Goal: Transaction & Acquisition: Purchase product/service

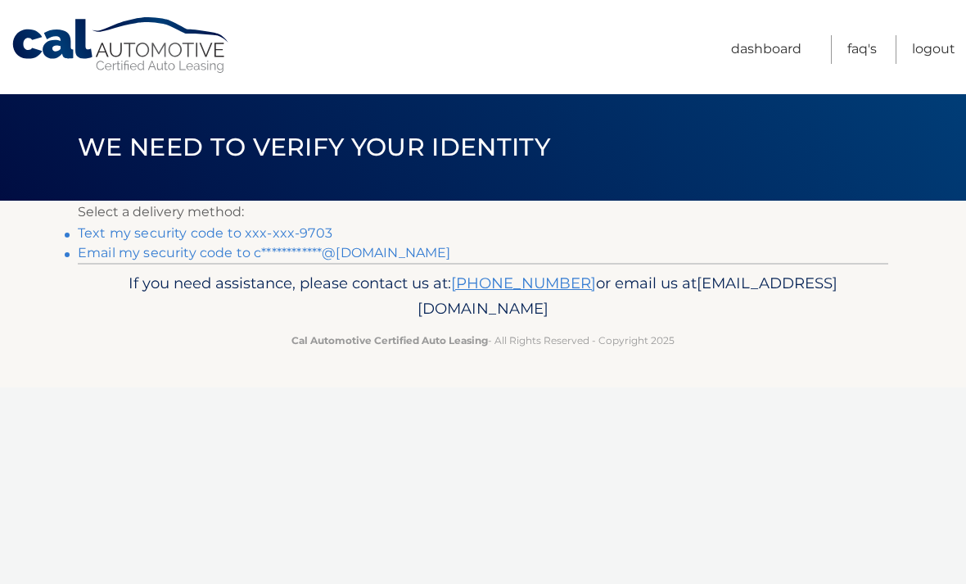
click at [126, 233] on link "Text my security code to xxx-xxx-9703" at bounding box center [205, 233] width 255 height 16
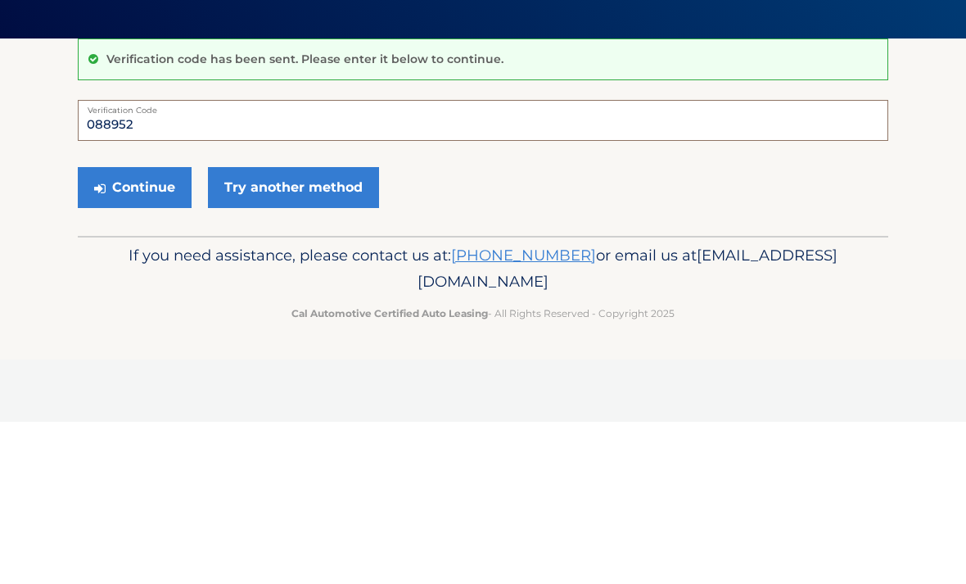
type input "088952"
click at [158, 329] on button "Continue" at bounding box center [135, 349] width 114 height 41
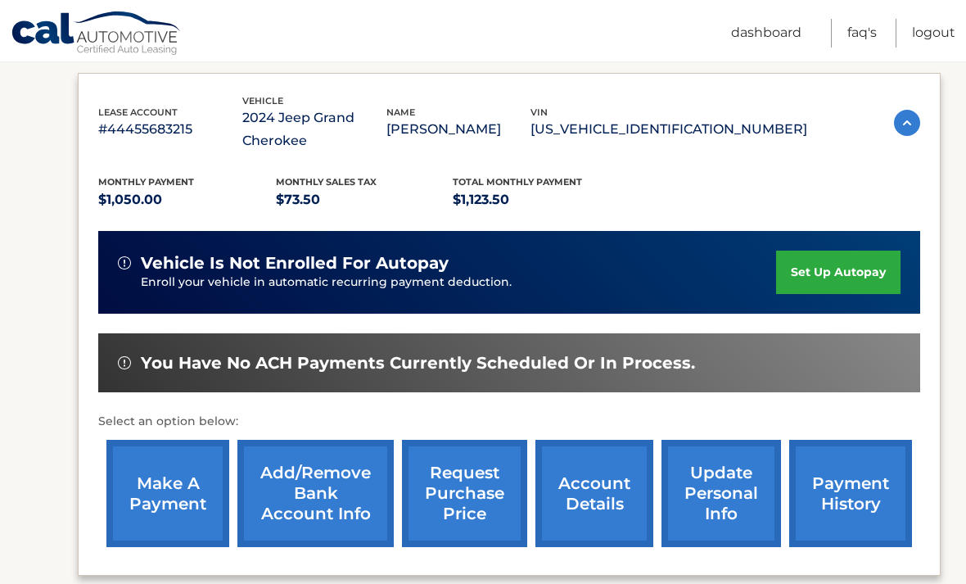
scroll to position [277, 0]
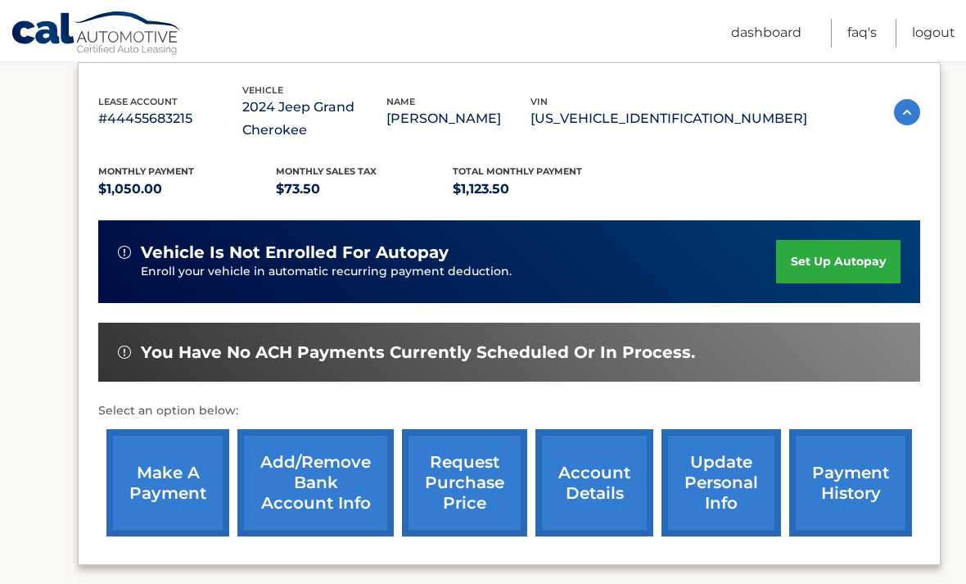
click at [171, 469] on link "make a payment" at bounding box center [167, 482] width 123 height 107
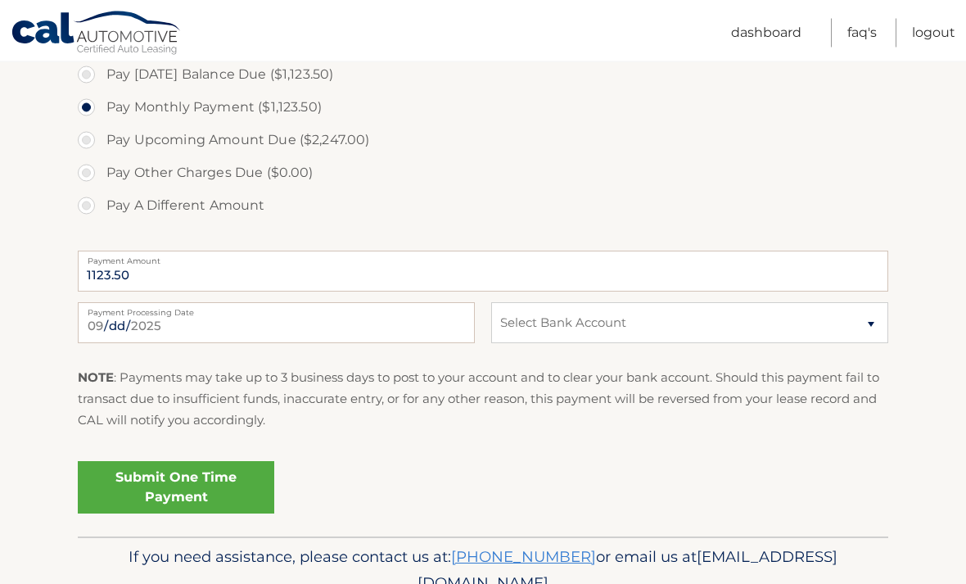
scroll to position [640, 0]
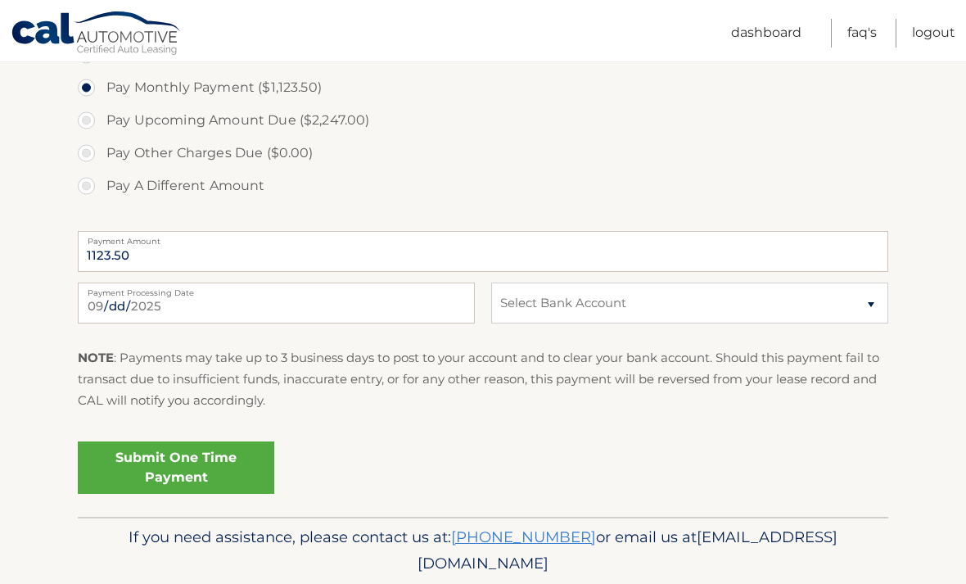
click at [186, 469] on link "Submit One Time Payment" at bounding box center [176, 467] width 197 height 52
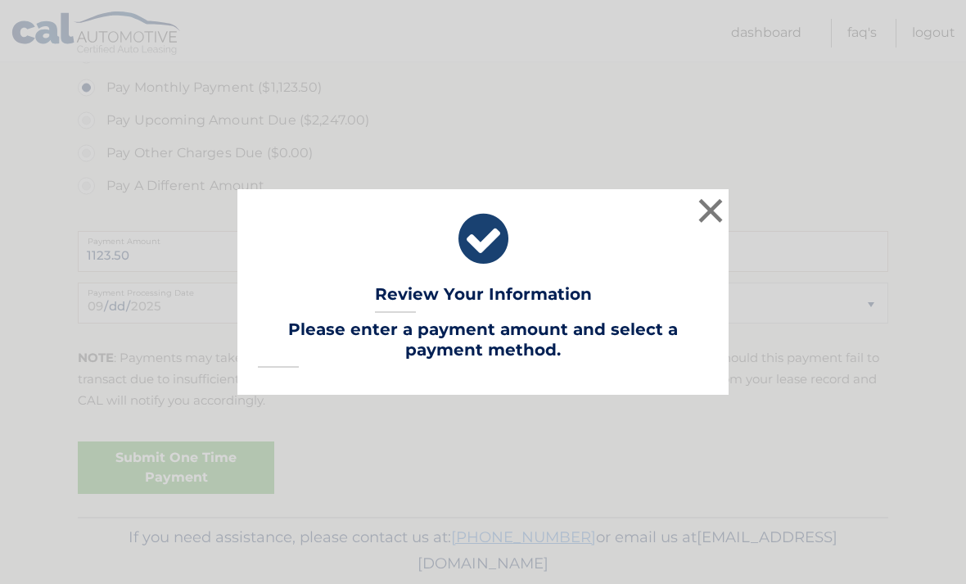
click at [717, 227] on button "×" at bounding box center [710, 210] width 33 height 33
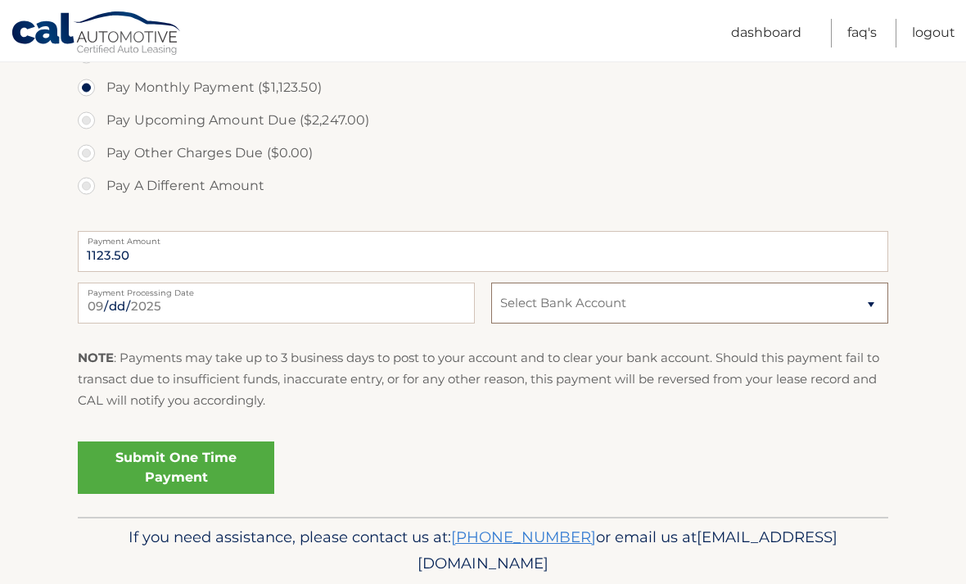
click at [878, 301] on select "Select Bank Account Checking JPMORGAN CHASE BANK, NA *****9628 Checking PNC BAN…" at bounding box center [689, 303] width 397 height 41
click at [869, 301] on select "Select Bank Account Checking JPMORGAN CHASE BANK, NA *****9628 Checking PNC BAN…" at bounding box center [689, 303] width 397 height 41
click at [866, 300] on select "Select Bank Account Checking JPMORGAN CHASE BANK, NA *****9628 Checking PNC BAN…" at bounding box center [689, 303] width 397 height 41
click at [866, 298] on select "Select Bank Account Checking JPMORGAN CHASE BANK, NA *****9628 Checking PNC BAN…" at bounding box center [689, 303] width 397 height 41
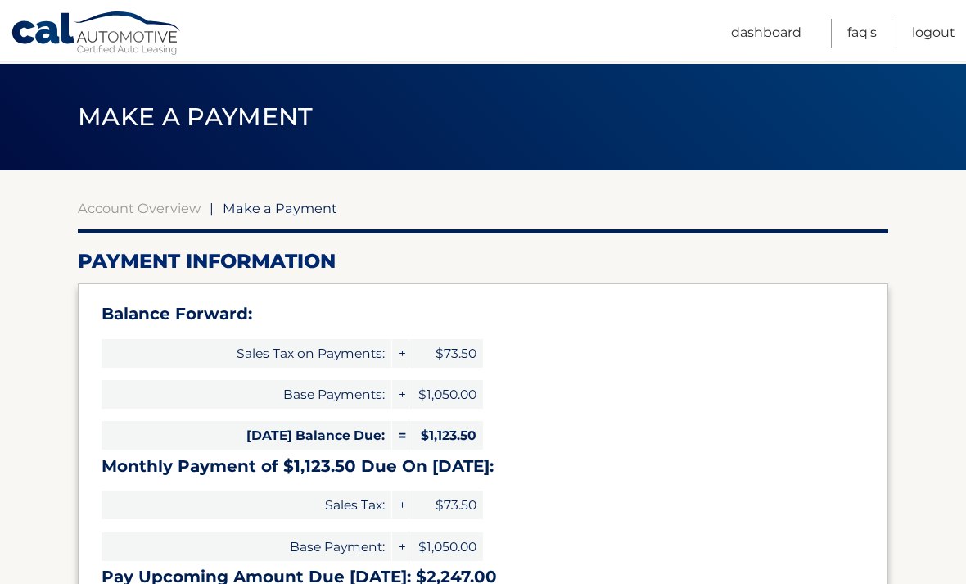
scroll to position [0, 0]
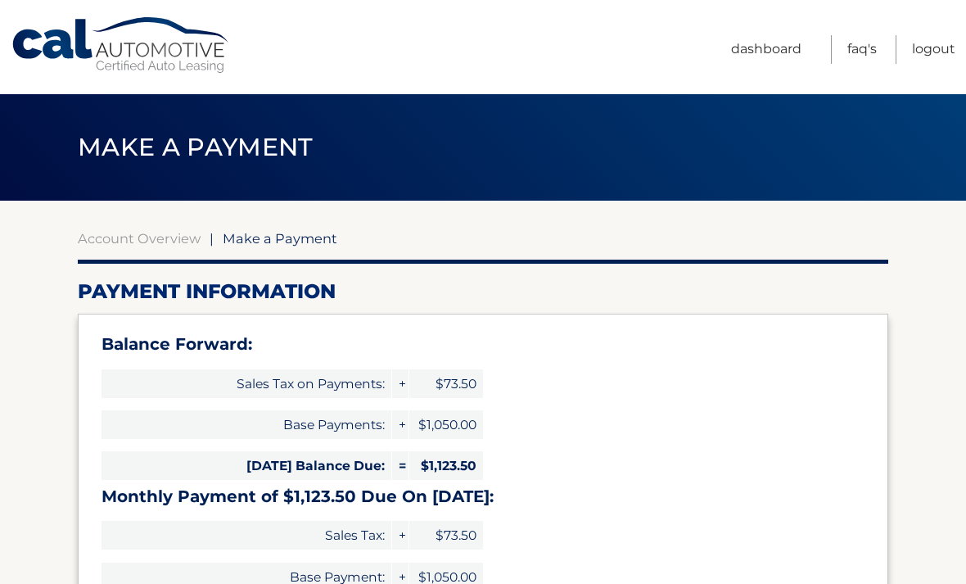
click at [775, 50] on link "Dashboard" at bounding box center [766, 49] width 70 height 29
click at [769, 60] on link "Dashboard" at bounding box center [766, 49] width 70 height 29
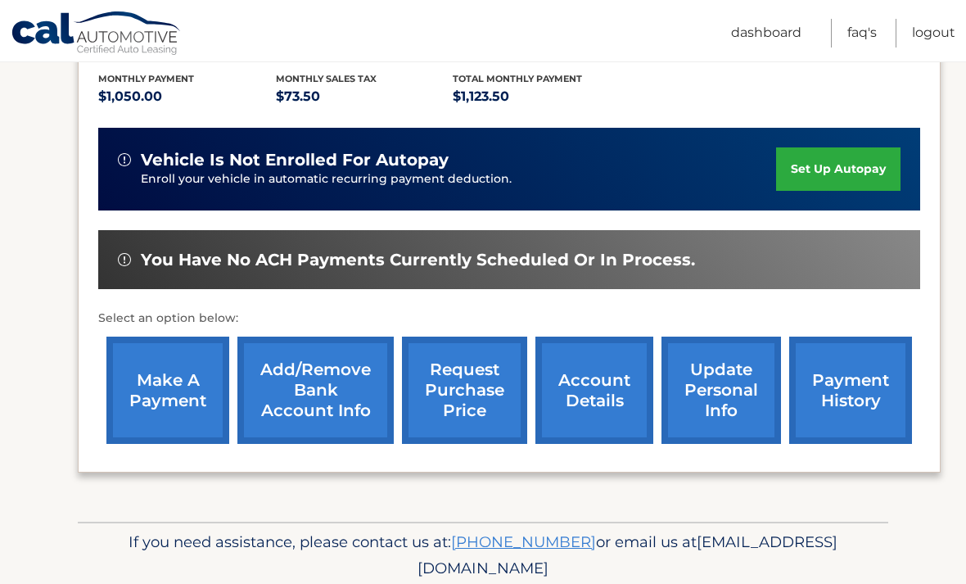
scroll to position [375, 0]
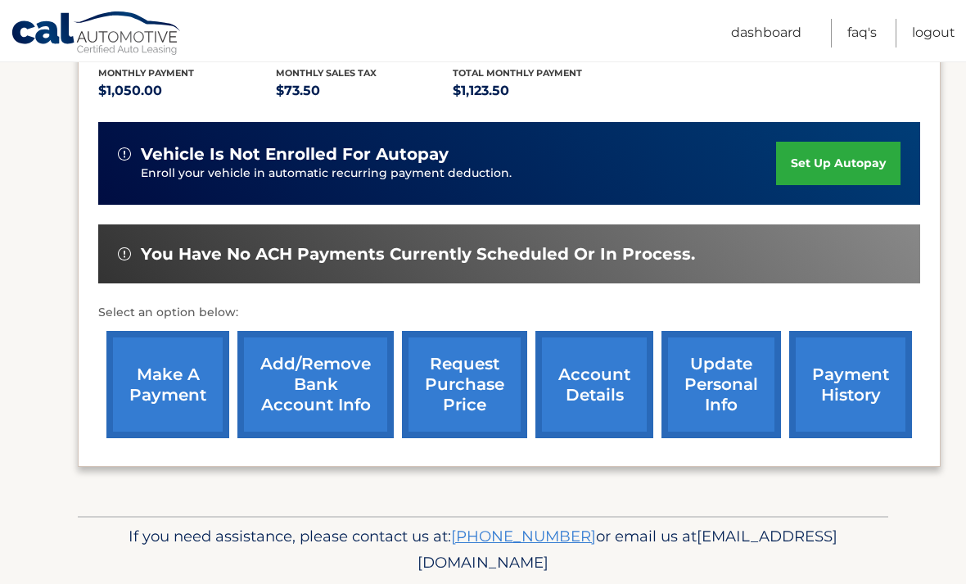
click at [302, 375] on link "Add/Remove bank account info" at bounding box center [315, 384] width 156 height 107
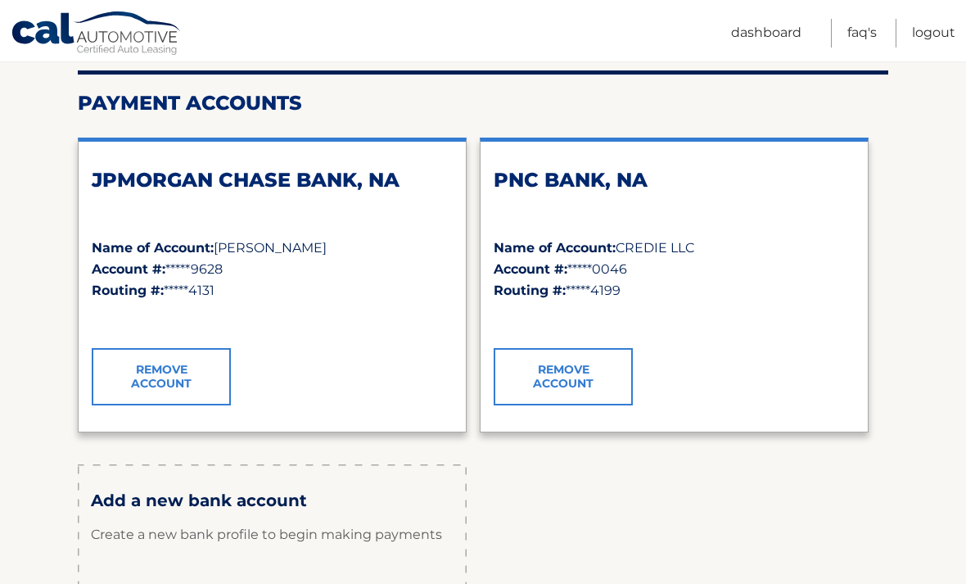
scroll to position [198, 0]
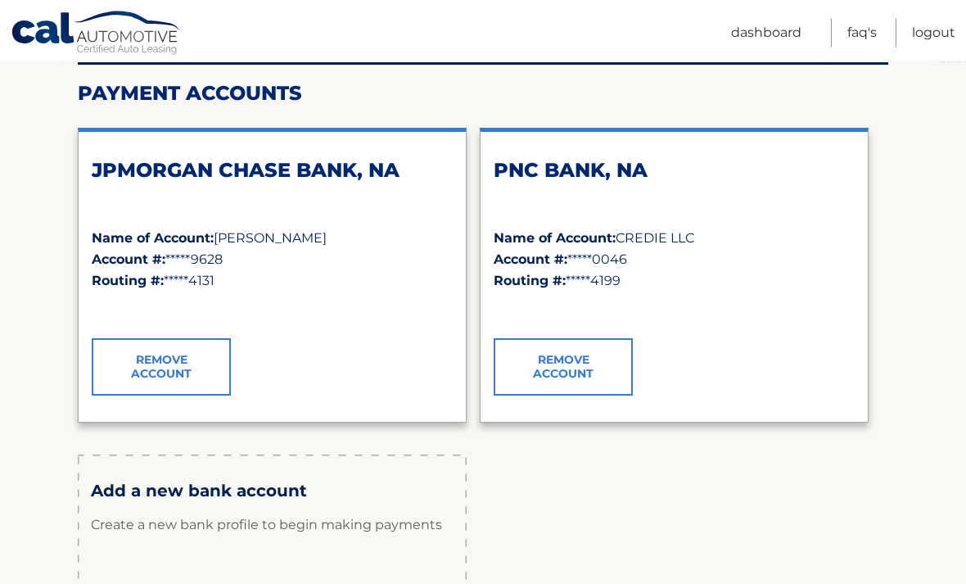
click at [583, 358] on link "Remove Account" at bounding box center [563, 367] width 139 height 57
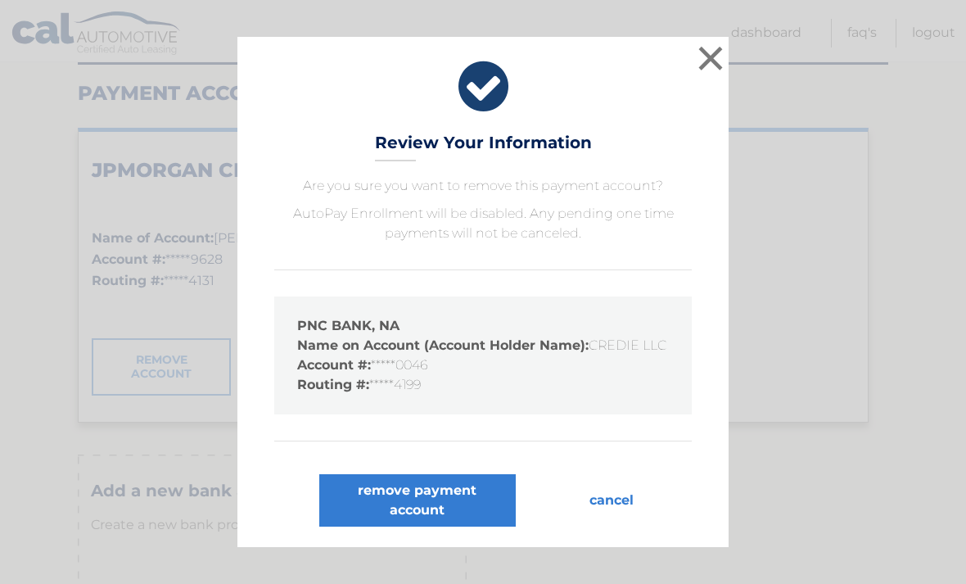
click at [439, 527] on button "remove payment account" at bounding box center [417, 500] width 197 height 52
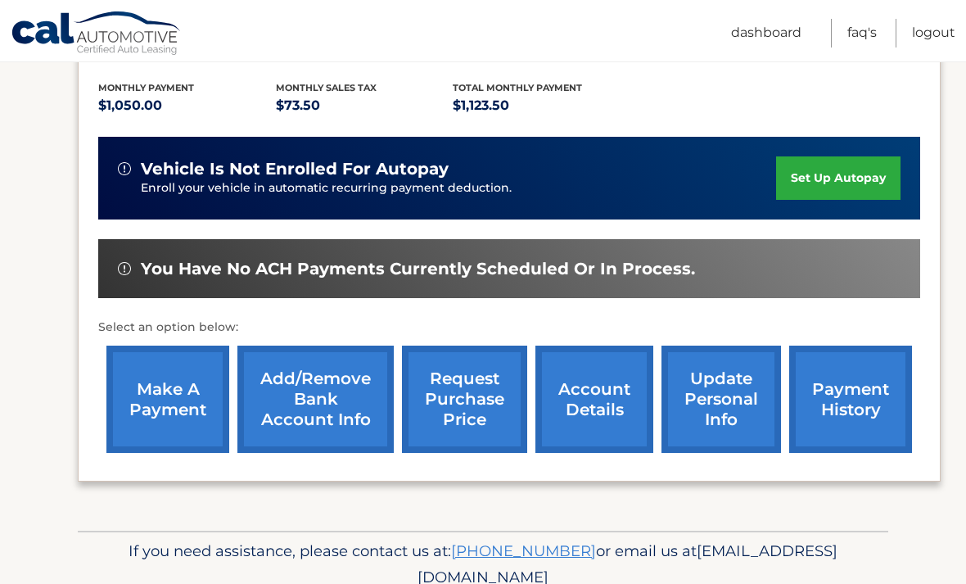
scroll to position [368, 0]
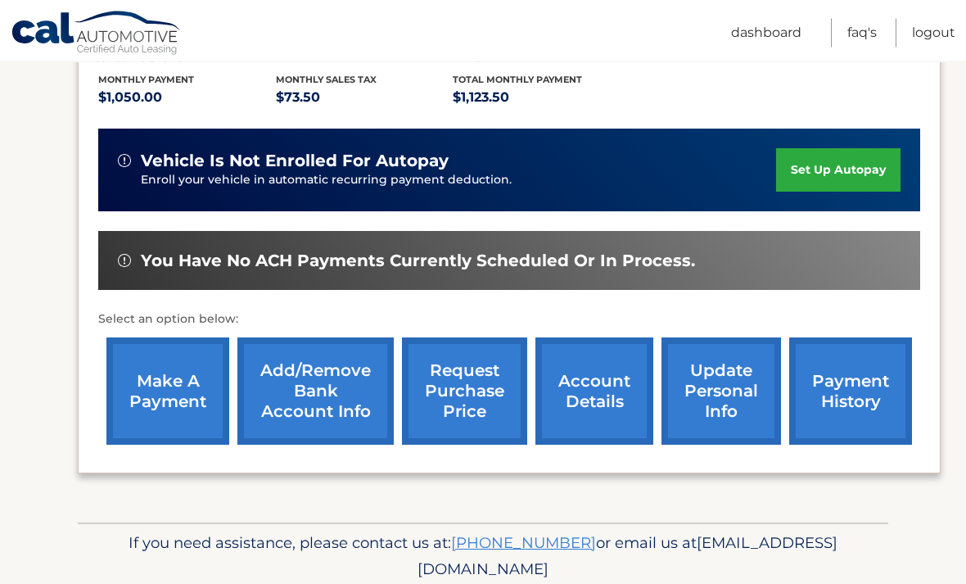
click at [328, 387] on link "Add/Remove bank account info" at bounding box center [315, 391] width 156 height 107
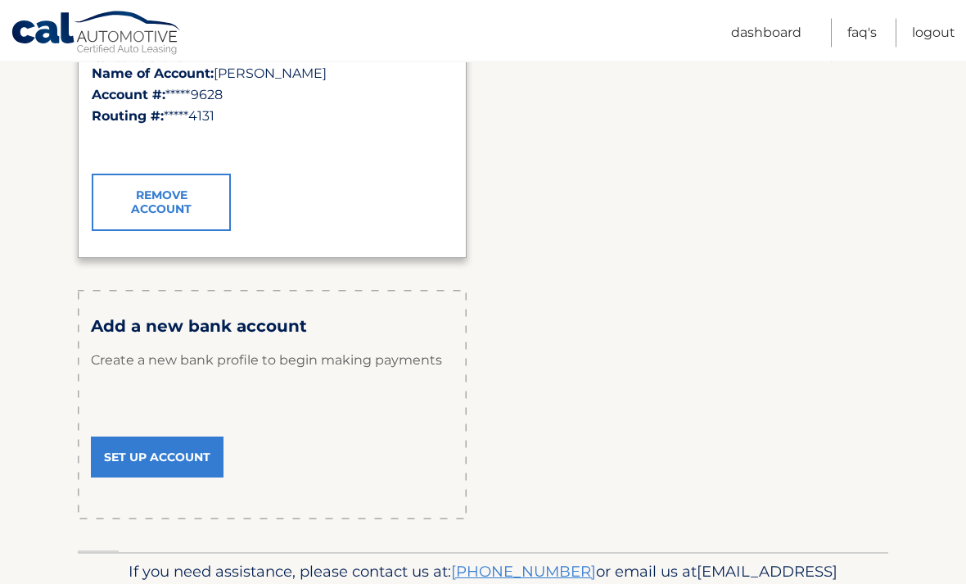
scroll to position [364, 0]
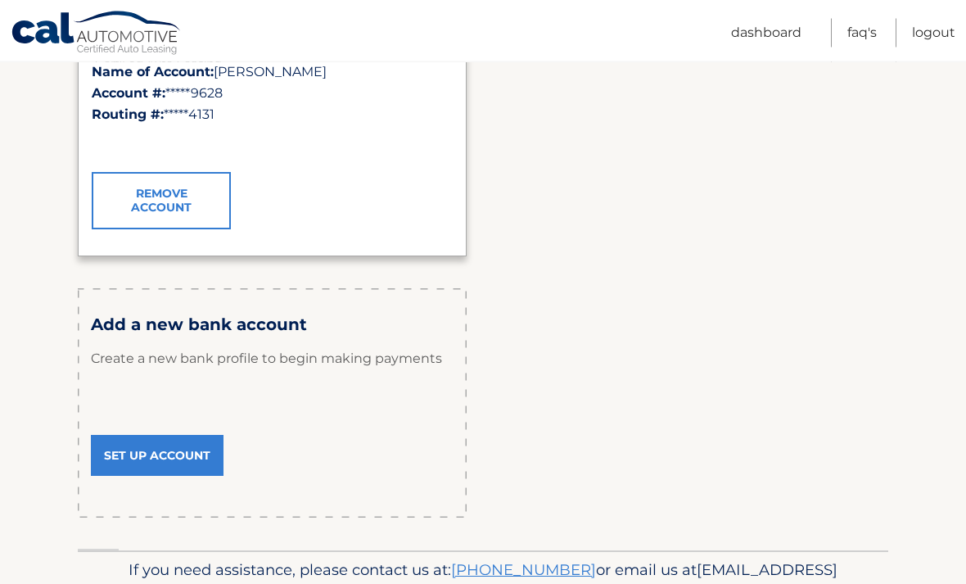
click at [159, 454] on link "Set Up Account" at bounding box center [157, 456] width 133 height 41
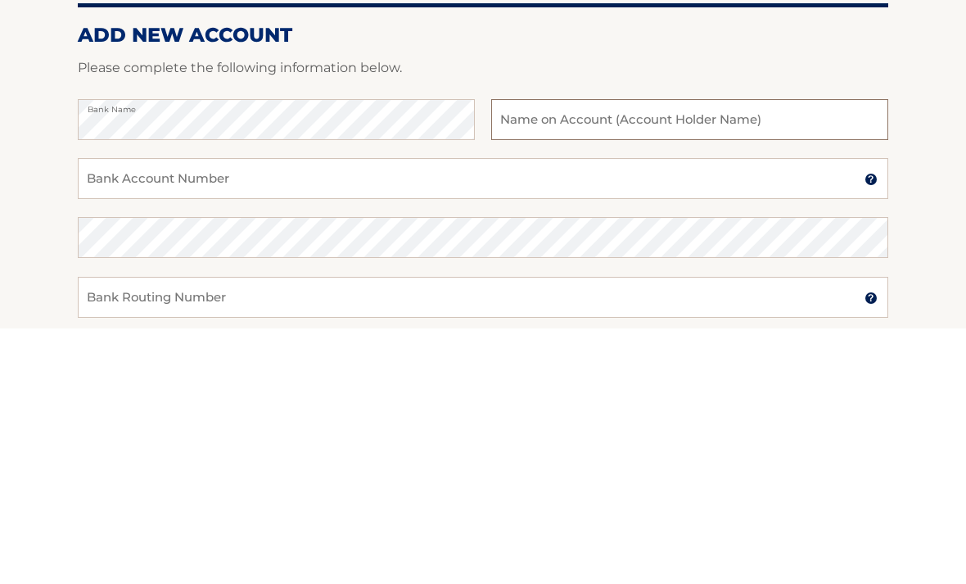
click at [756, 355] on input "text" at bounding box center [689, 375] width 397 height 41
click at [234, 414] on input "Bank Account Number" at bounding box center [483, 434] width 811 height 41
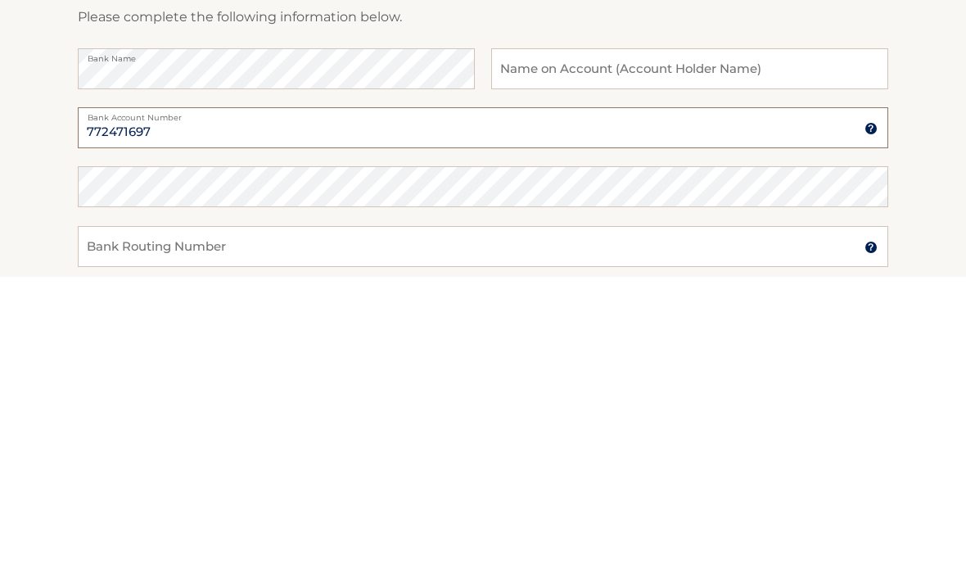
type input "772471697"
click at [244, 533] on input "Bank Routing Number" at bounding box center [483, 553] width 811 height 41
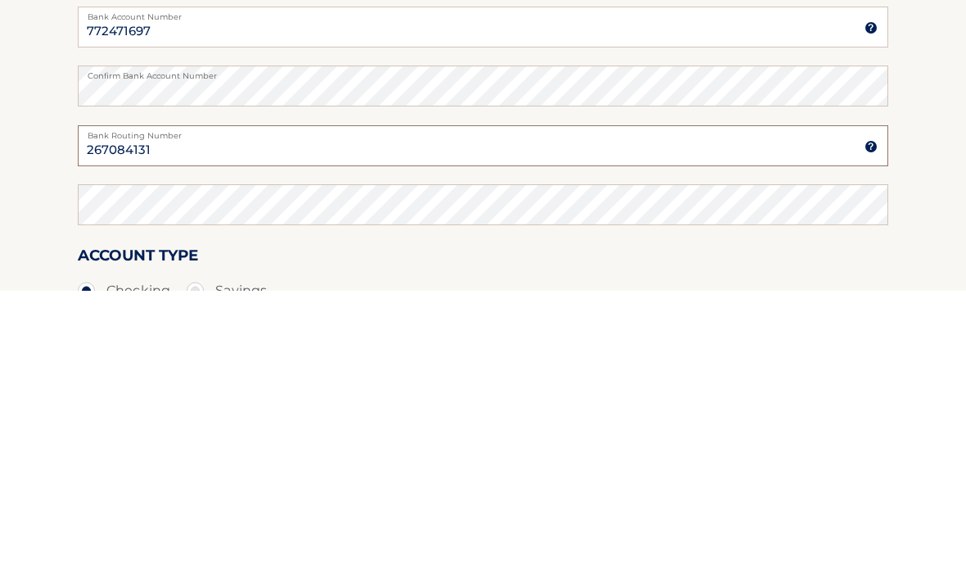
type input "267084131"
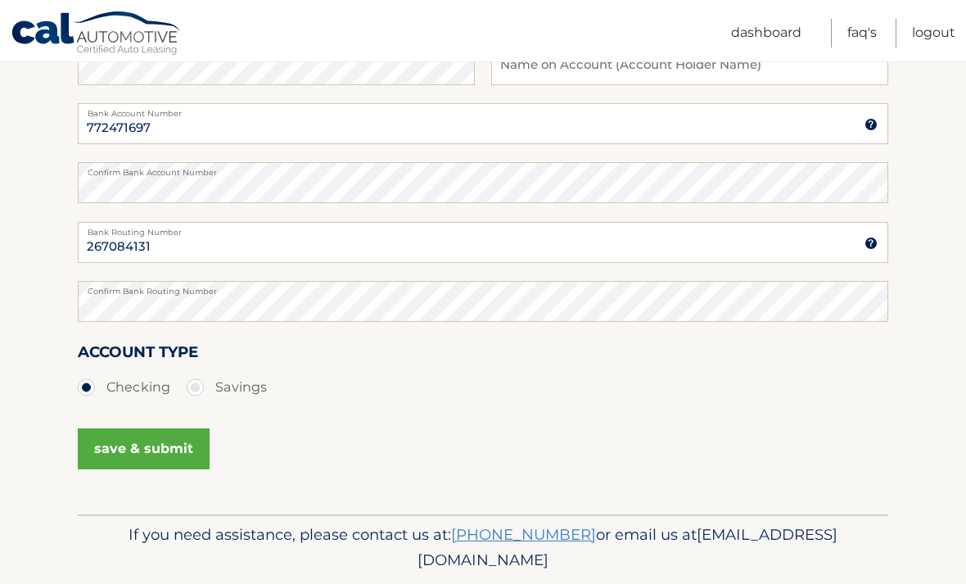
click at [169, 442] on button "save & submit" at bounding box center [144, 448] width 132 height 41
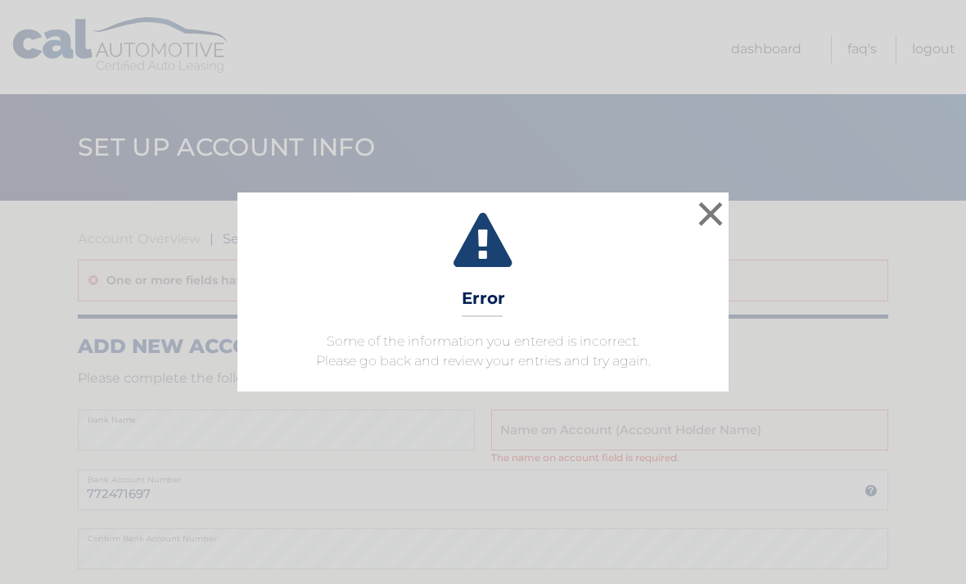
click at [708, 215] on button "×" at bounding box center [710, 213] width 33 height 33
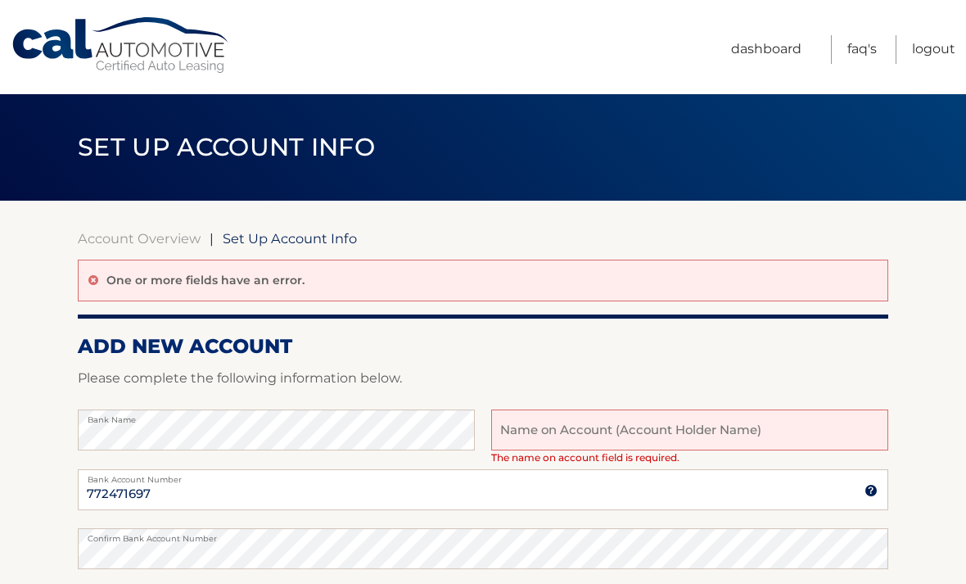
click at [638, 429] on input "text" at bounding box center [689, 429] width 397 height 41
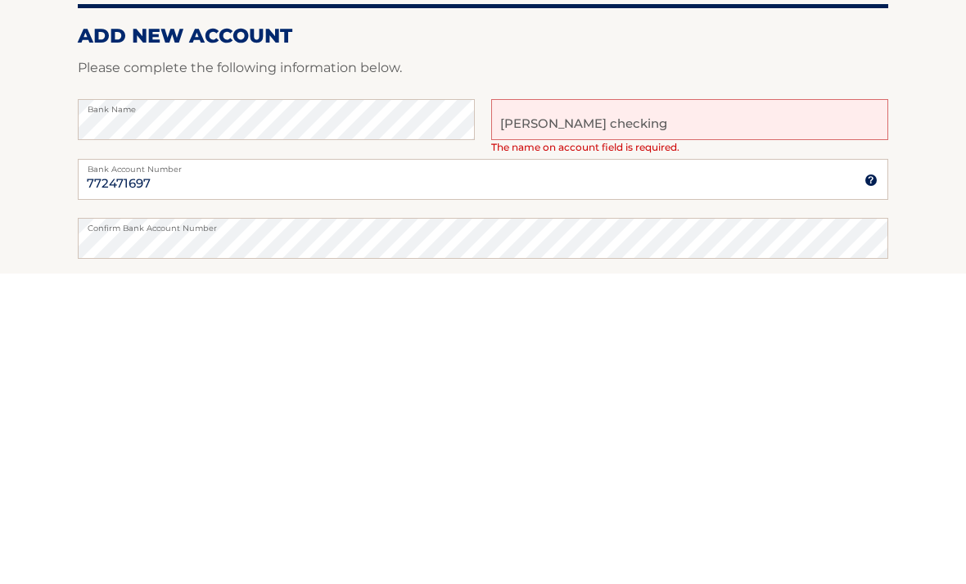
scroll to position [310, 0]
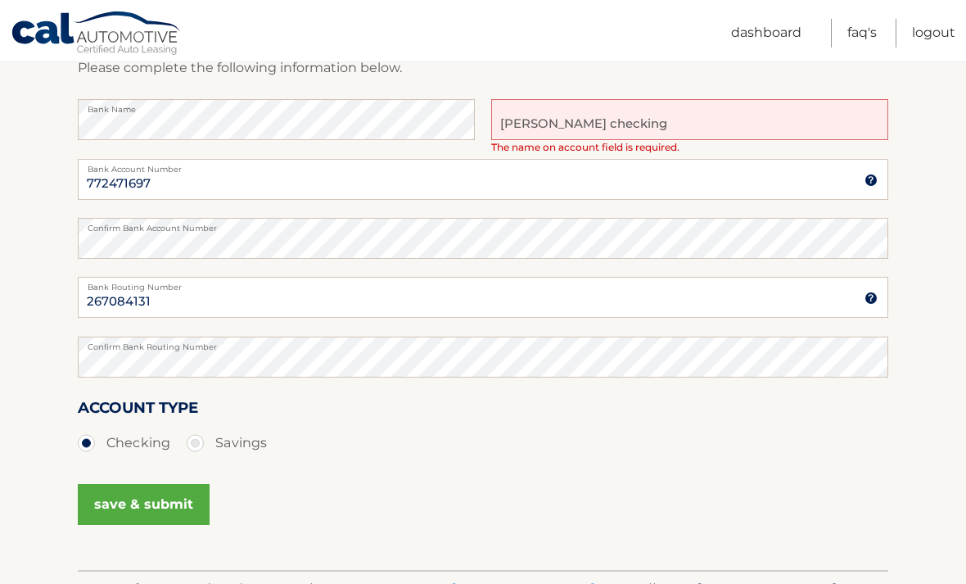
type input "[PERSON_NAME] checking"
click at [156, 497] on button "save & submit" at bounding box center [144, 504] width 132 height 41
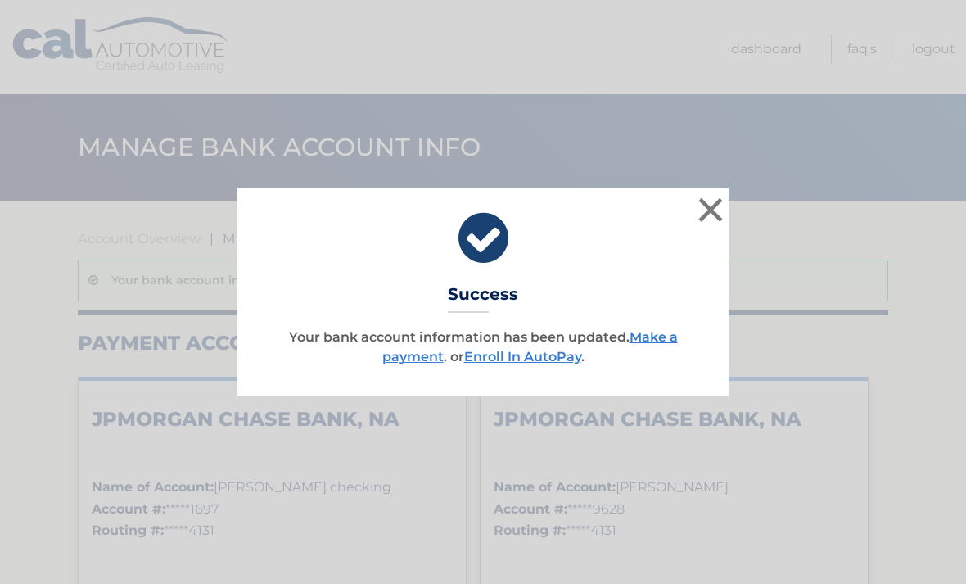
click at [662, 337] on link "Make a payment" at bounding box center [530, 346] width 296 height 35
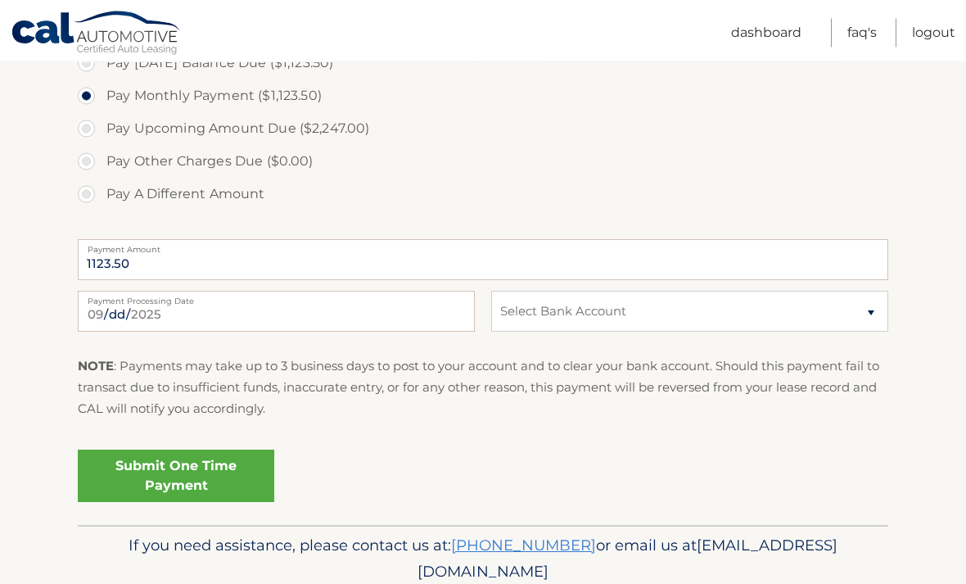
scroll to position [640, 0]
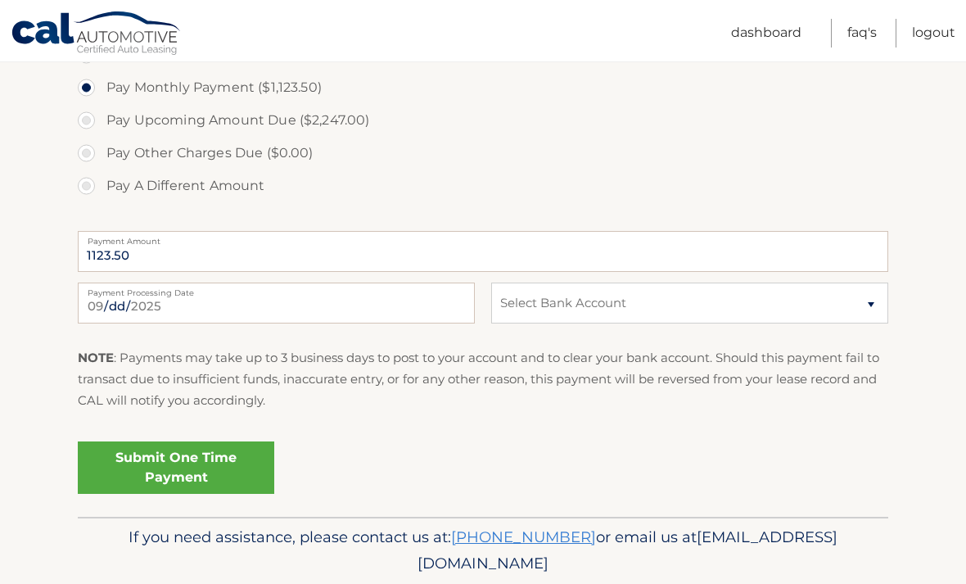
click at [191, 454] on link "Submit One Time Payment" at bounding box center [176, 467] width 197 height 52
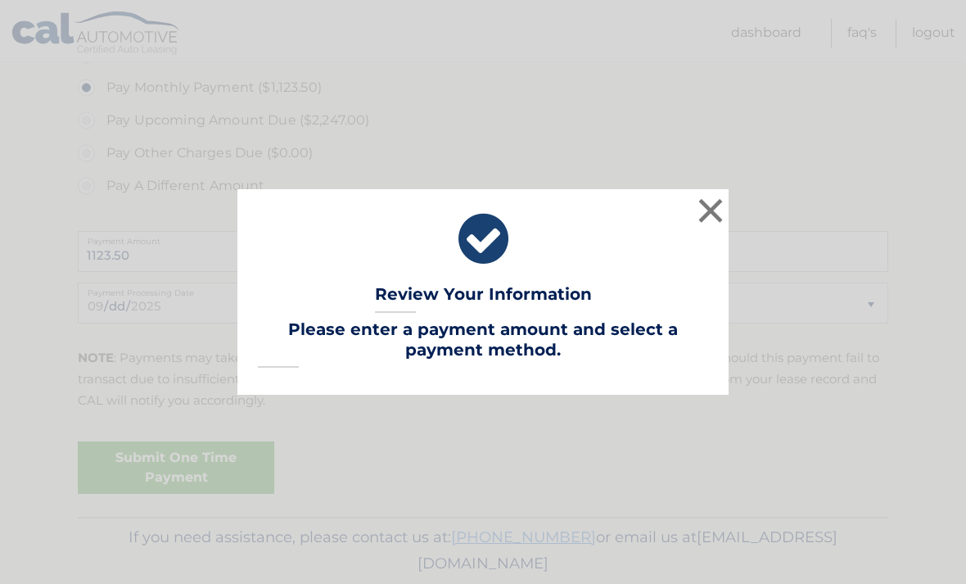
click at [704, 227] on button "×" at bounding box center [710, 210] width 33 height 33
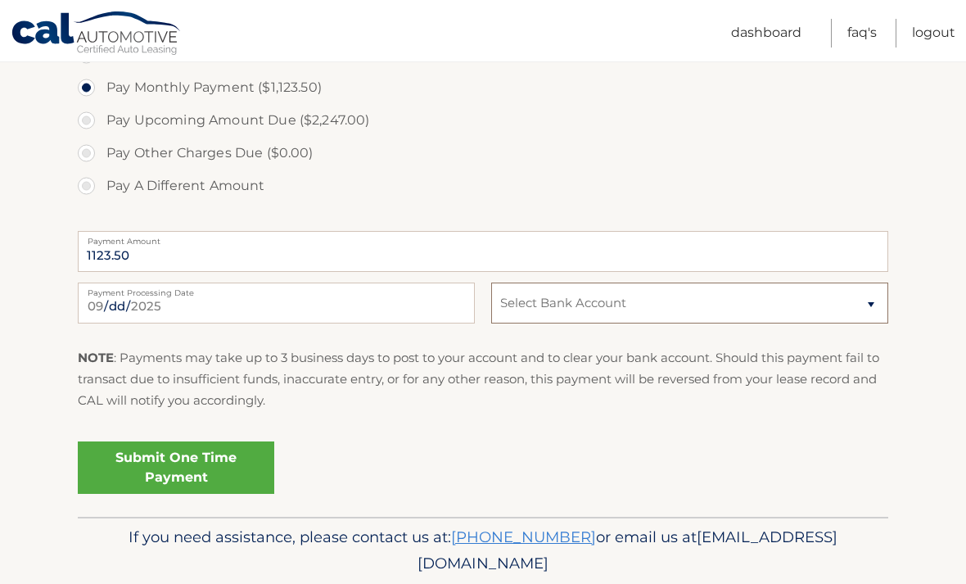
click at [874, 296] on select "Select Bank Account Checking JPMORGAN CHASE BANK, NA *****1697 Checking JPMORGA…" at bounding box center [689, 303] width 397 height 41
select select "ZjY3Nzg1MjctZDE0Zi00NWY1LWIyMGEtZDVlNGExN2E3NjA4"
click at [195, 463] on link "Submit One Time Payment" at bounding box center [176, 467] width 197 height 52
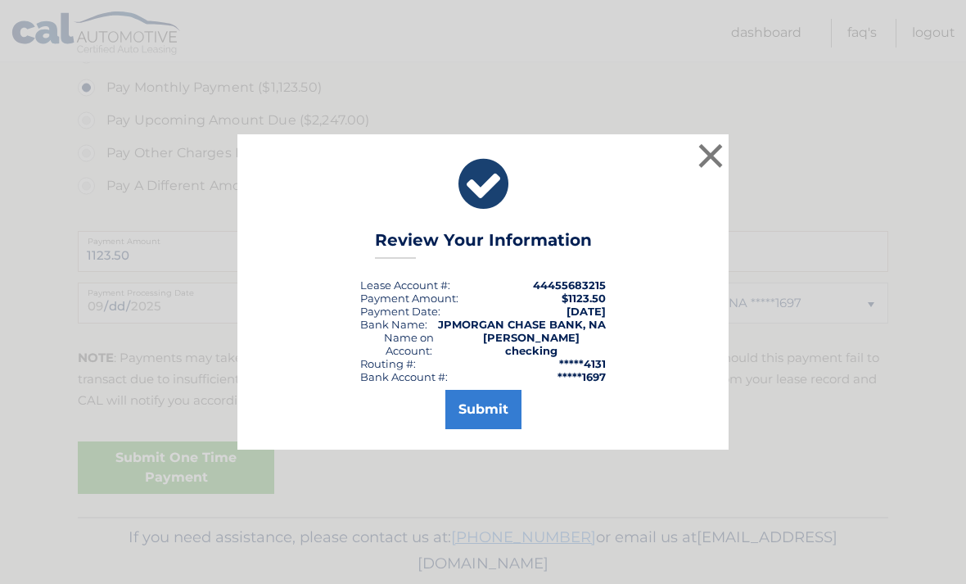
click at [493, 429] on button "Submit" at bounding box center [483, 409] width 76 height 39
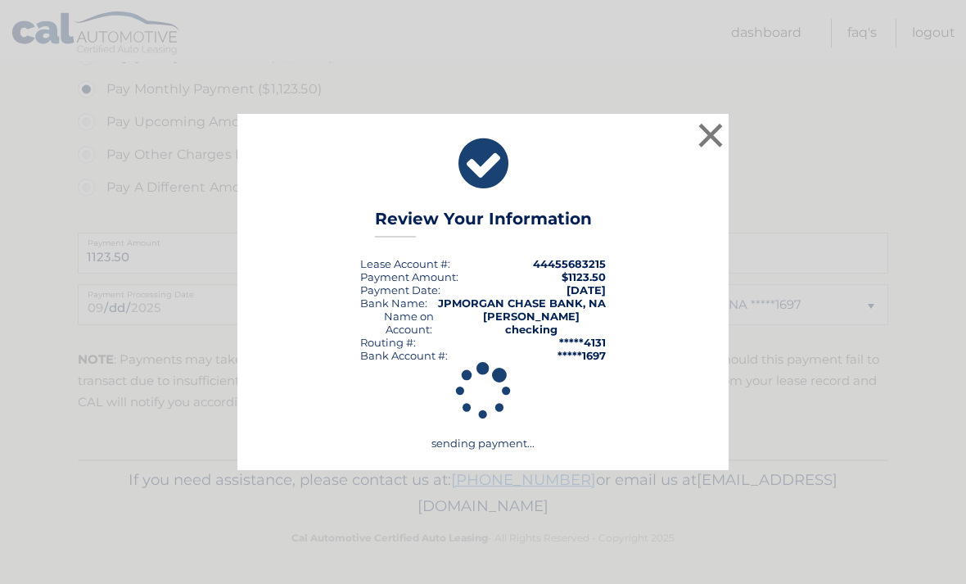
scroll to position [581, 0]
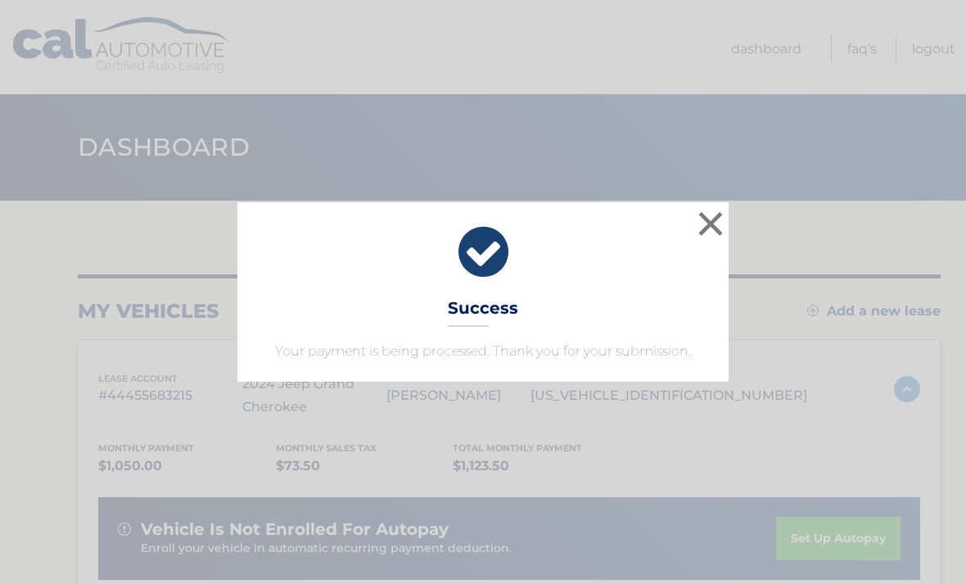
click at [710, 224] on button "×" at bounding box center [710, 223] width 33 height 33
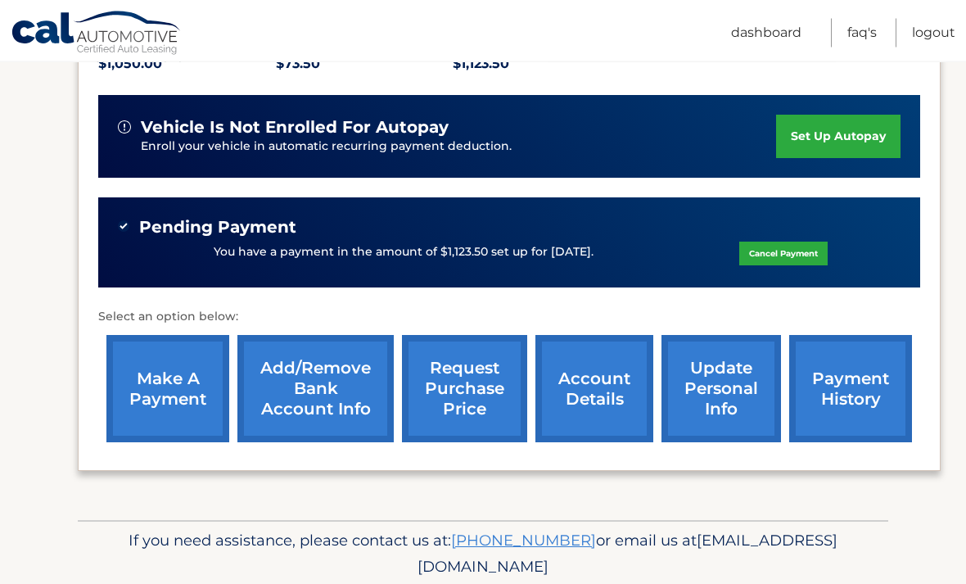
scroll to position [400, 0]
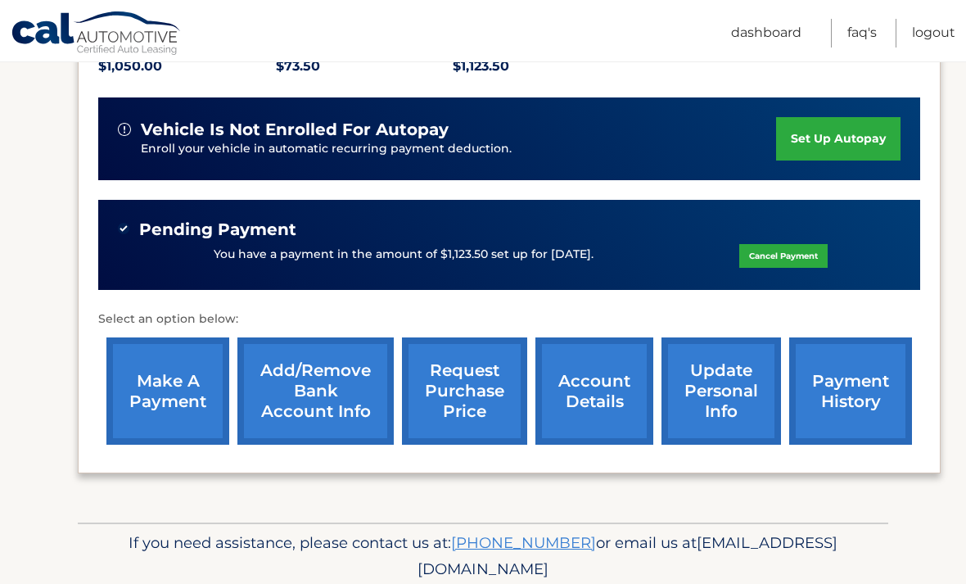
click at [848, 383] on link "payment history" at bounding box center [850, 390] width 123 height 107
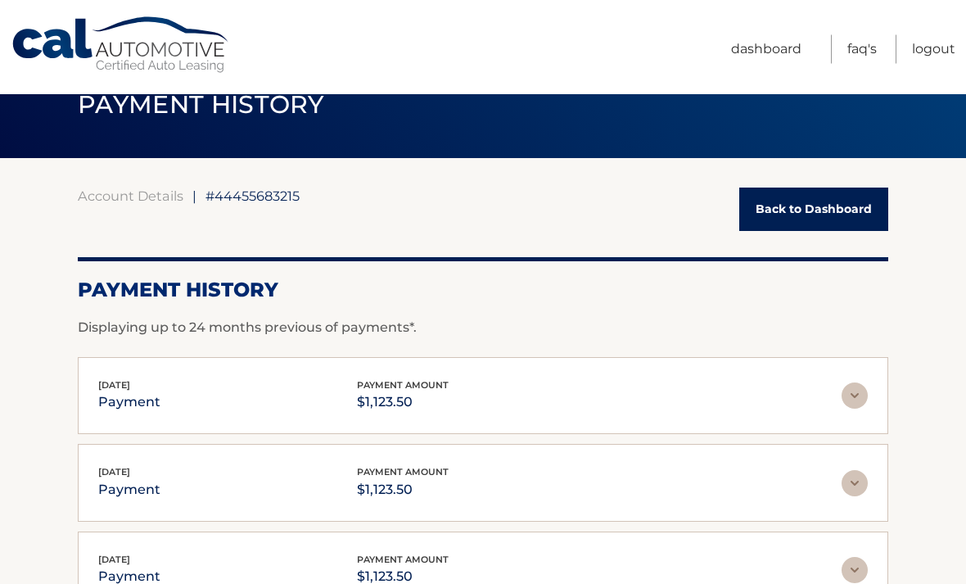
scroll to position [43, 0]
click at [814, 207] on link "Back to Dashboard" at bounding box center [813, 209] width 149 height 43
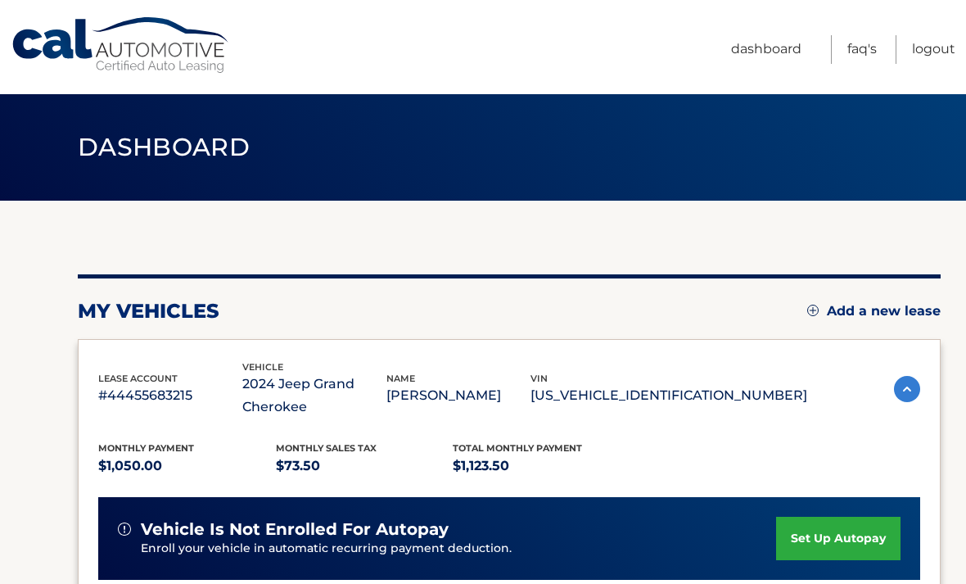
click at [935, 47] on link "Logout" at bounding box center [933, 49] width 43 height 29
